Goal: Information Seeking & Learning: Learn about a topic

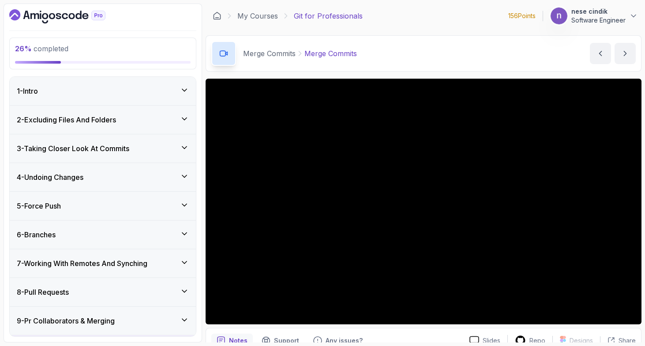
scroll to position [147, 0]
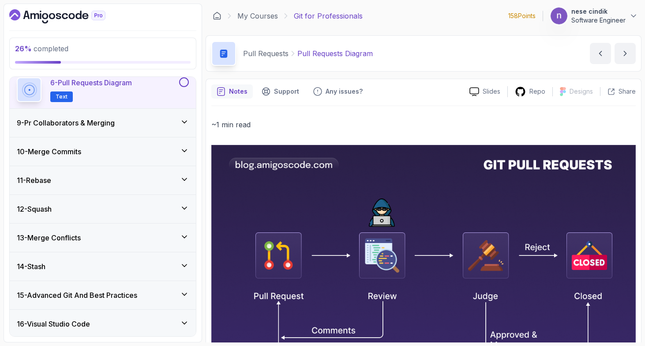
click at [78, 157] on div "10 - Merge Commits" at bounding box center [103, 151] width 186 height 28
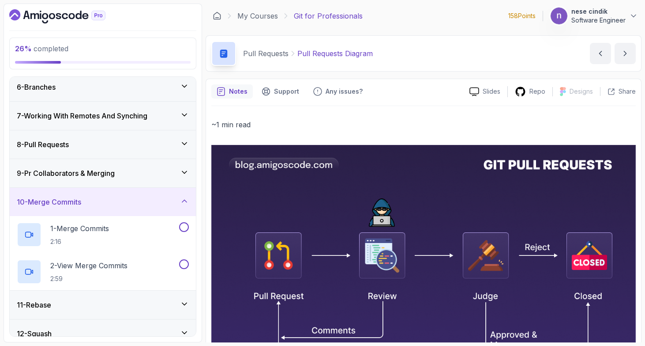
scroll to position [145, 0]
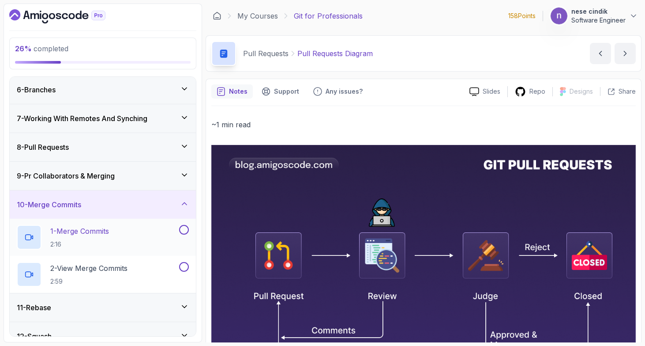
click at [107, 227] on p "1 - Merge Commits" at bounding box center [79, 231] width 59 height 11
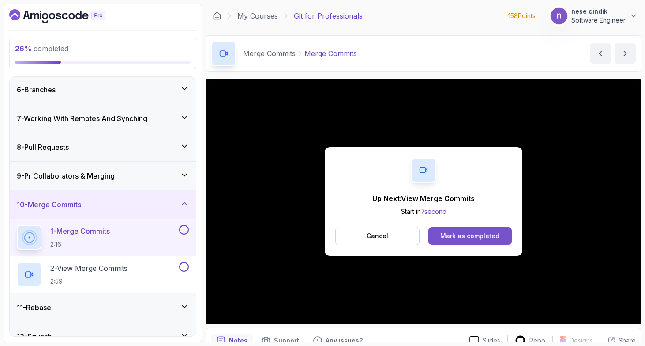
click at [453, 229] on button "Mark as completed" at bounding box center [470, 236] width 83 height 18
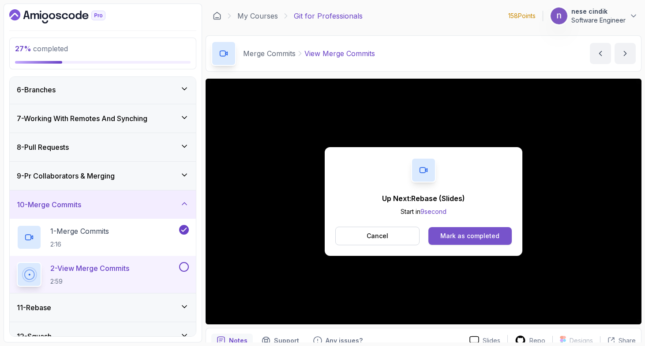
click at [467, 238] on div "Mark as completed" at bounding box center [469, 235] width 59 height 9
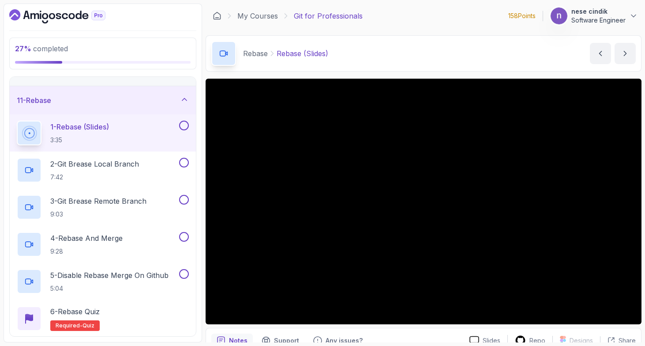
scroll to position [283, 0]
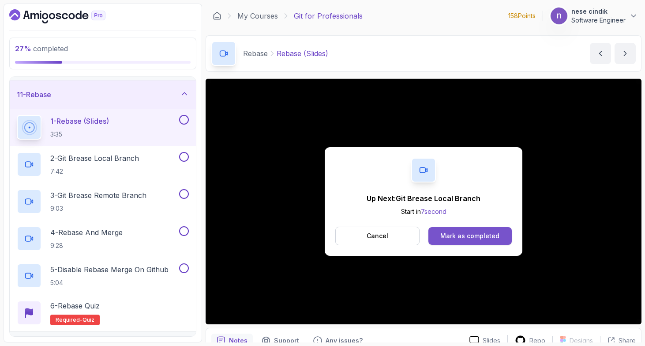
click at [478, 239] on div "Mark as completed" at bounding box center [469, 235] width 59 height 9
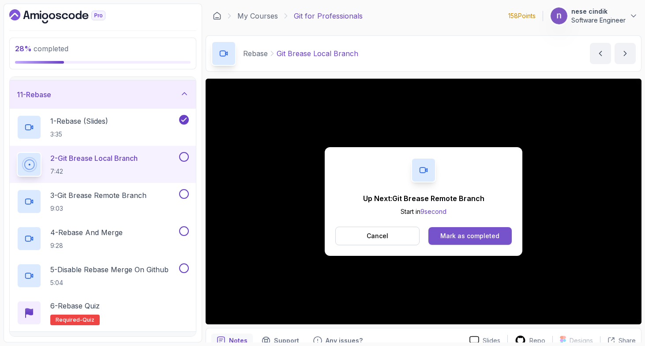
click at [467, 237] on div "Mark as completed" at bounding box center [469, 235] width 59 height 9
